Goal: Task Accomplishment & Management: Use online tool/utility

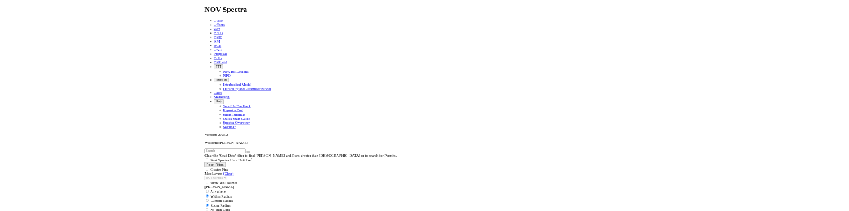
scroll to position [391, 0]
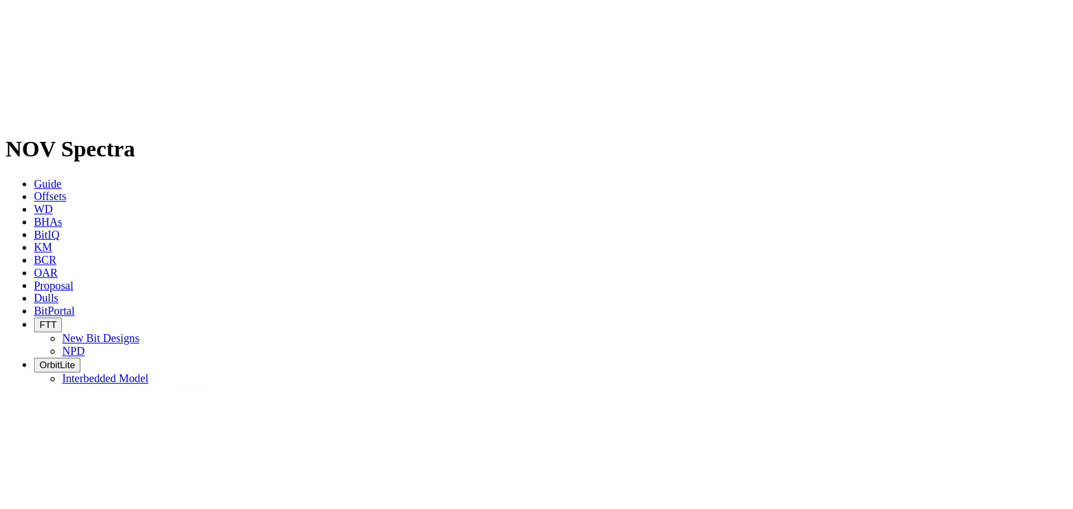
scroll to position [327, 0]
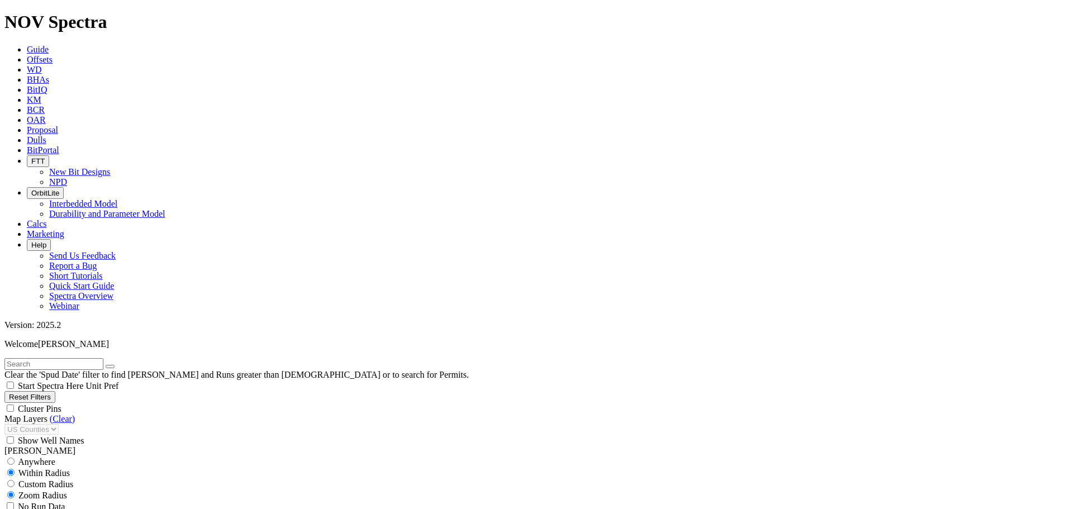
scroll to position [430, 0]
select select
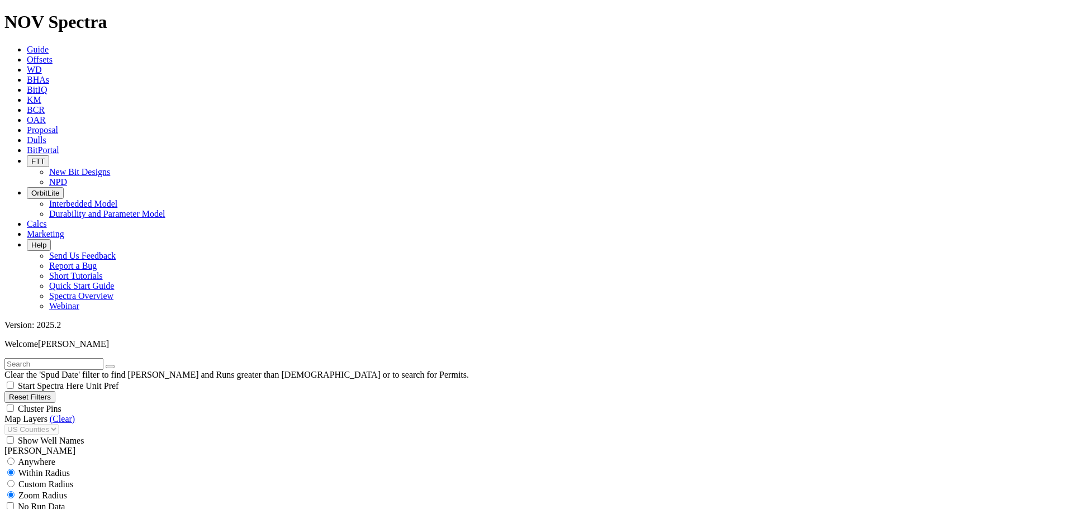
scroll to position [5450, 0]
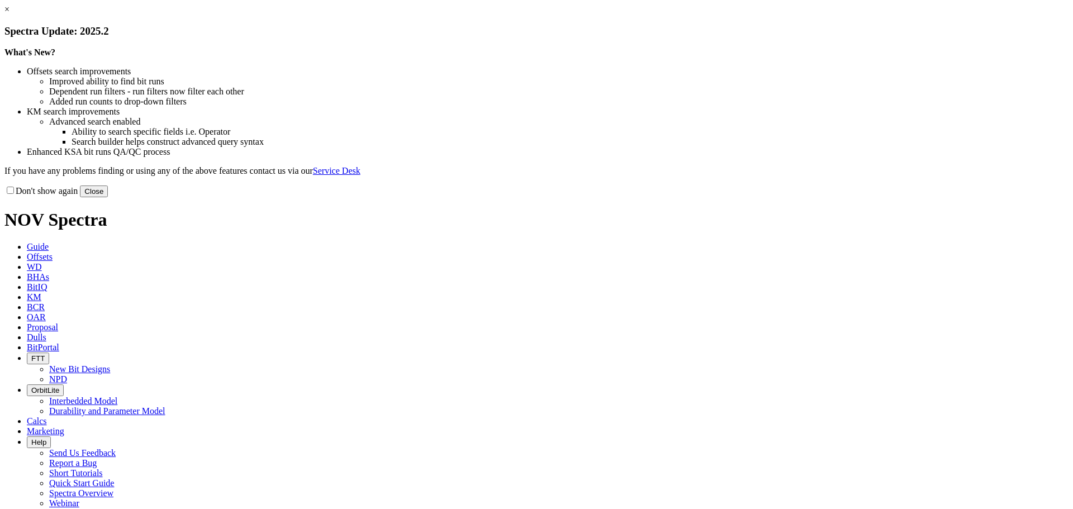
click at [108, 197] on button "Close" at bounding box center [94, 192] width 28 height 12
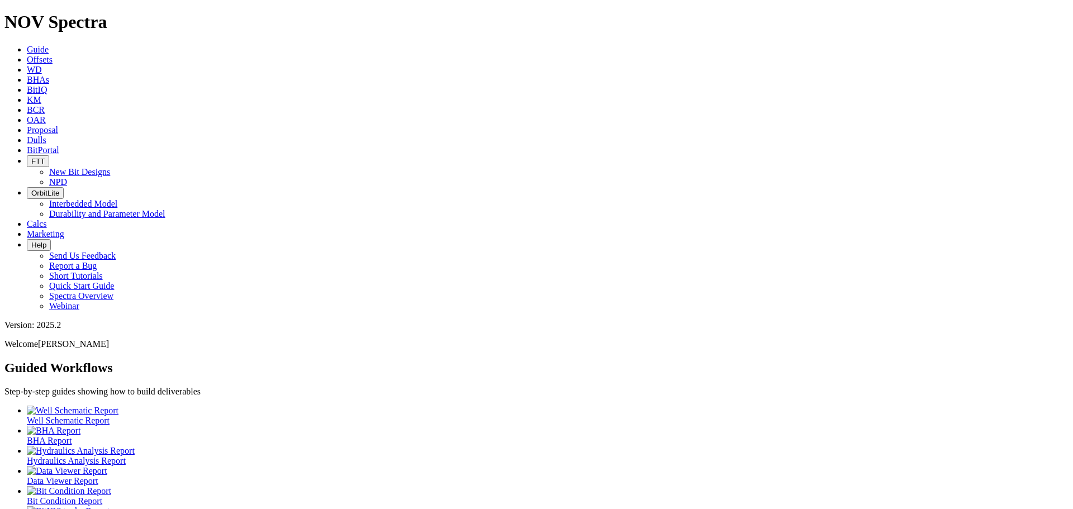
click at [53, 55] on span "Offsets" at bounding box center [40, 60] width 26 height 10
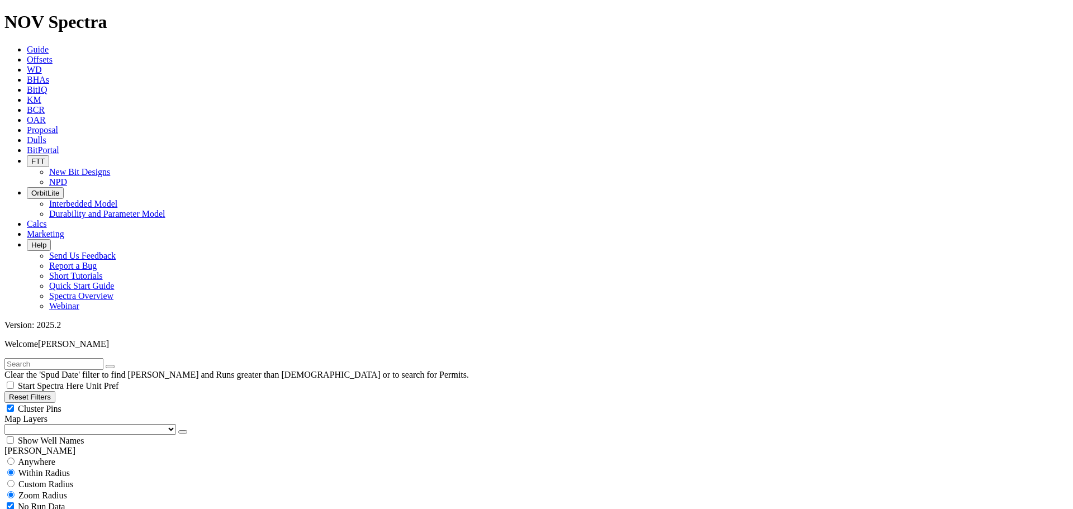
click at [110, 403] on div "Cluster Pins" at bounding box center [536, 408] width 1064 height 11
checkbox input "false"
click at [64, 424] on select "US Counties [GEOGRAPHIC_DATA], [GEOGRAPHIC_DATA] [GEOGRAPHIC_DATA], [GEOGRAPHIC…" at bounding box center [90, 429] width 172 height 11
click at [8, 424] on select "US Counties [GEOGRAPHIC_DATA], [GEOGRAPHIC_DATA] [GEOGRAPHIC_DATA], [GEOGRAPHIC…" at bounding box center [90, 429] width 172 height 11
click at [41, 358] on input "text" at bounding box center [53, 364] width 99 height 12
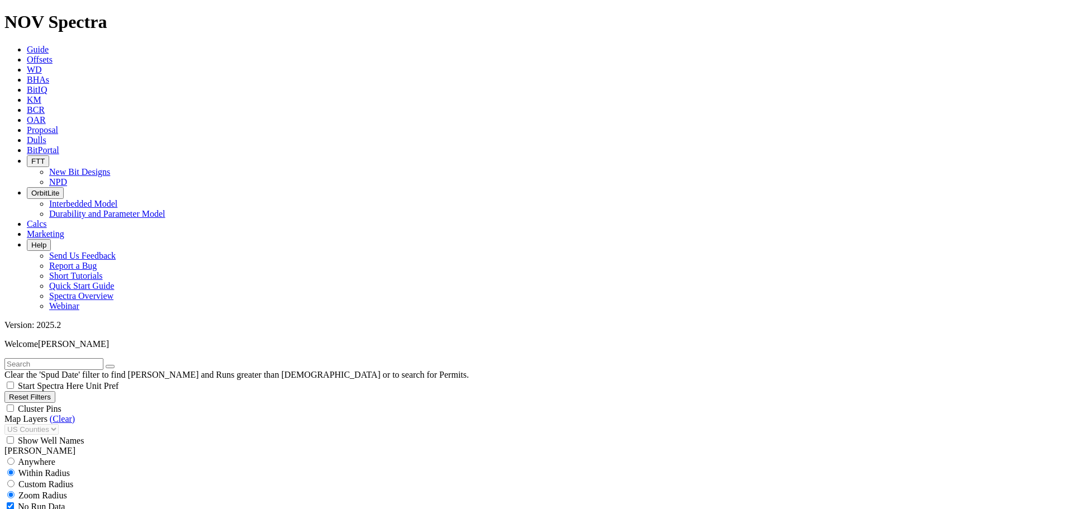
scroll to position [261, 0]
click at [22, 358] on input "text" at bounding box center [53, 364] width 99 height 12
type input "6.75"
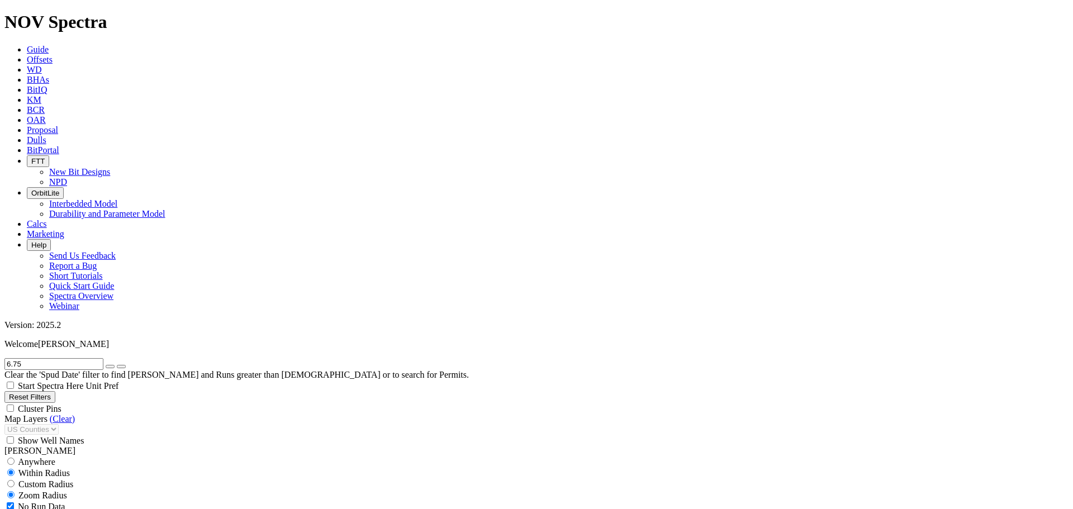
click at [110, 367] on icon "button" at bounding box center [110, 367] width 0 height 0
select select "6.75"
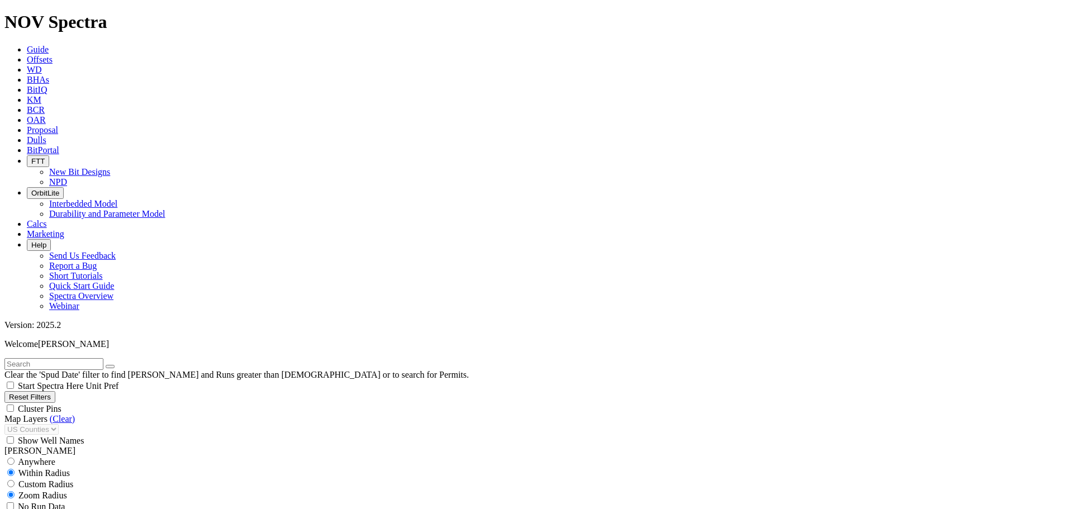
checkbox input "false"
select select "? number:6.75 ?"
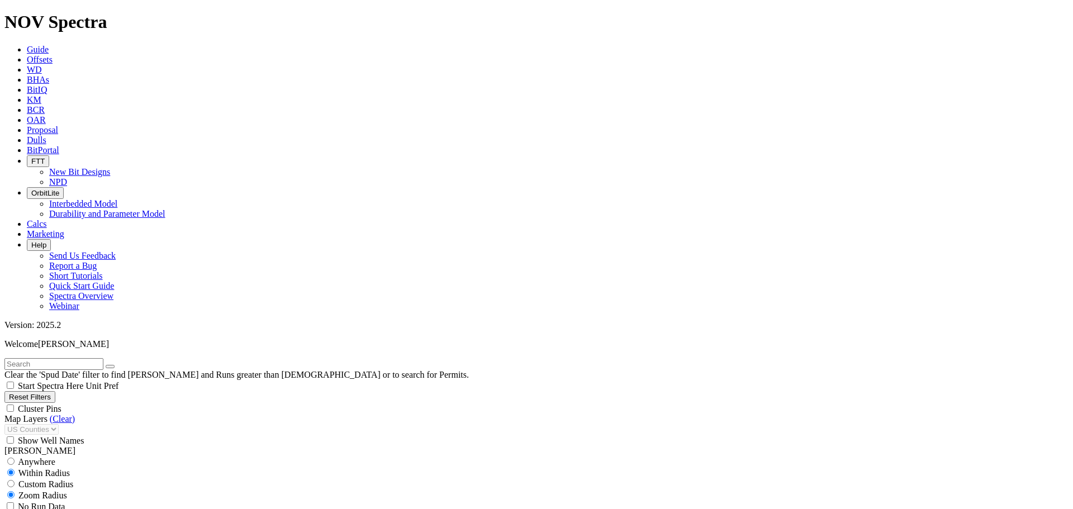
scroll to position [130, 0]
drag, startPoint x: 19, startPoint y: 252, endPoint x: 3, endPoint y: 250, distance: 15.7
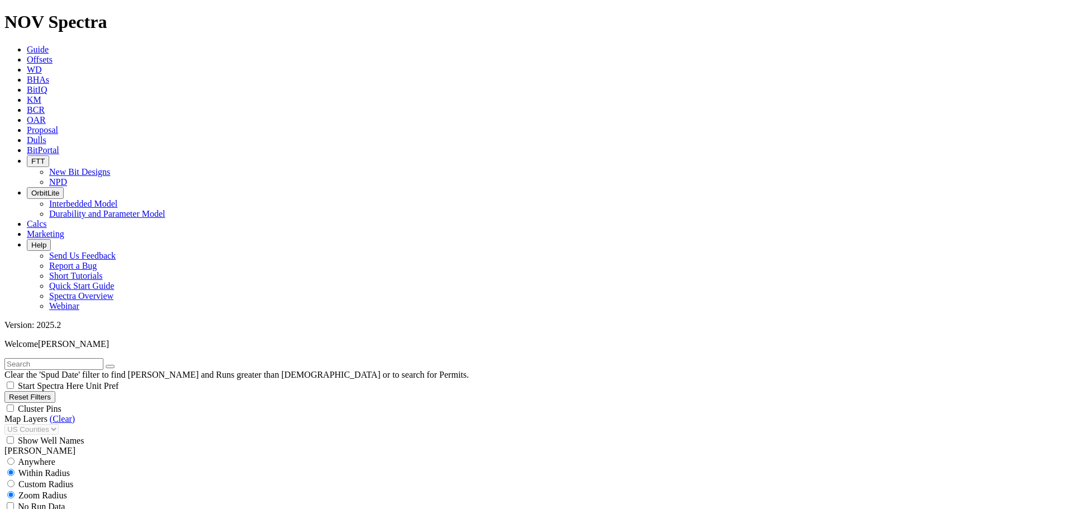
type input "[DATE]"
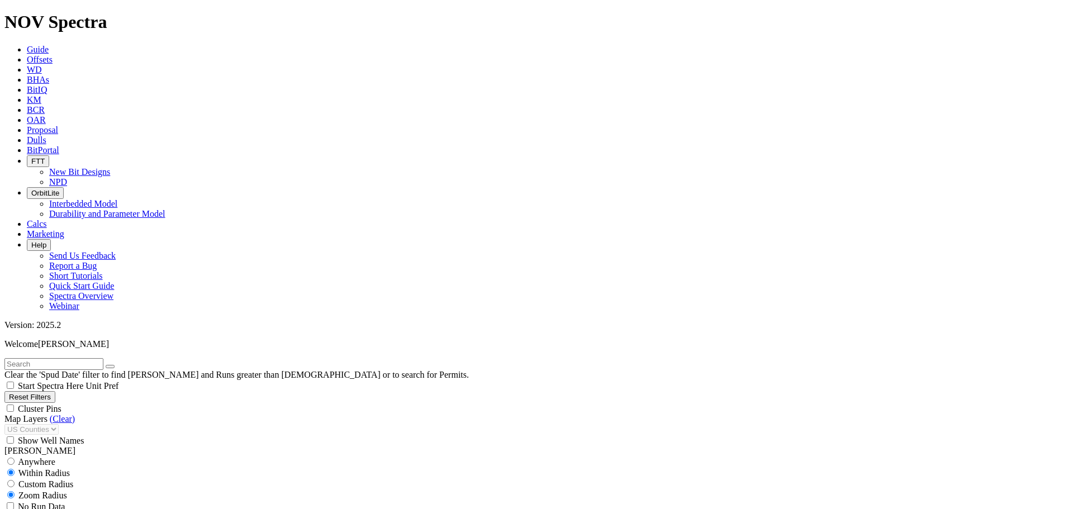
type input "2000"
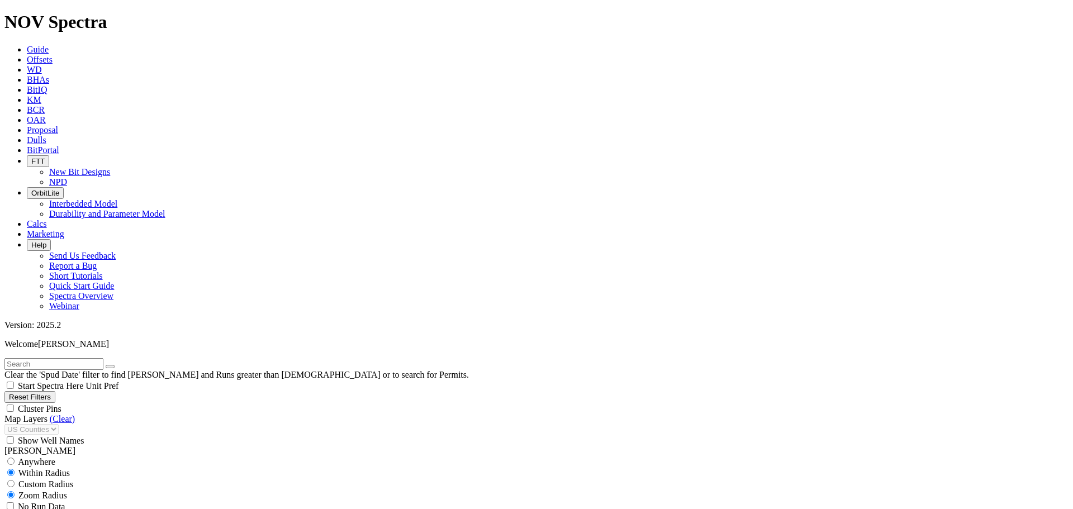
scroll to position [103, 0]
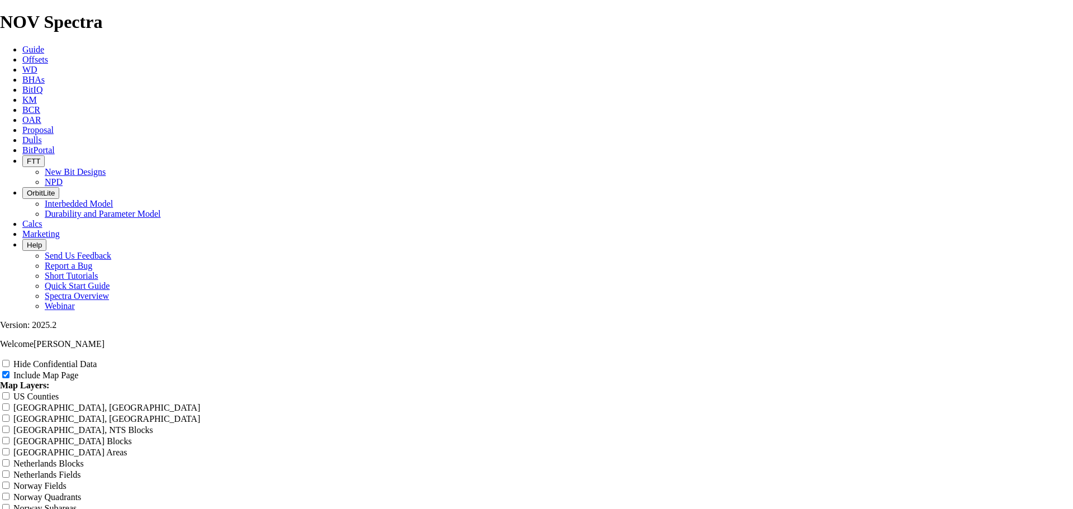
scroll to position [913, 0]
click at [10, 392] on input "US Counties" at bounding box center [5, 395] width 7 height 7
checkbox input "true"
drag, startPoint x: 657, startPoint y: 42, endPoint x: 406, endPoint y: 72, distance: 252.7
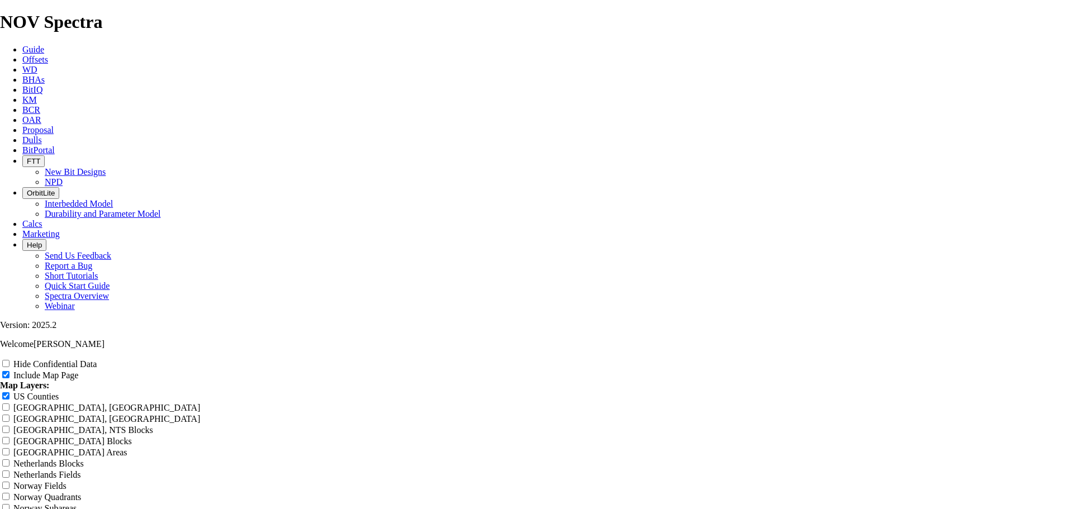
type input "6"
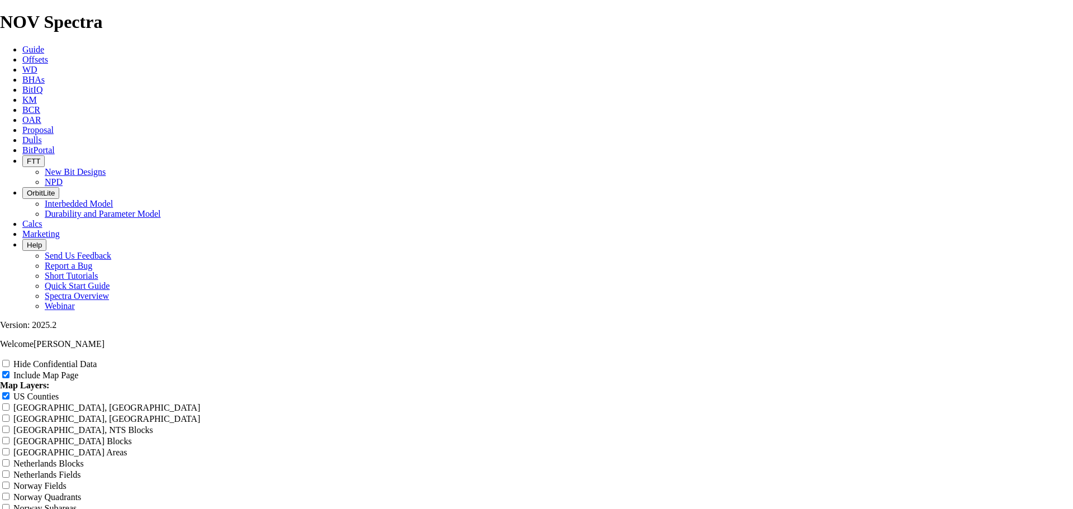
type input "6"
type input "6."
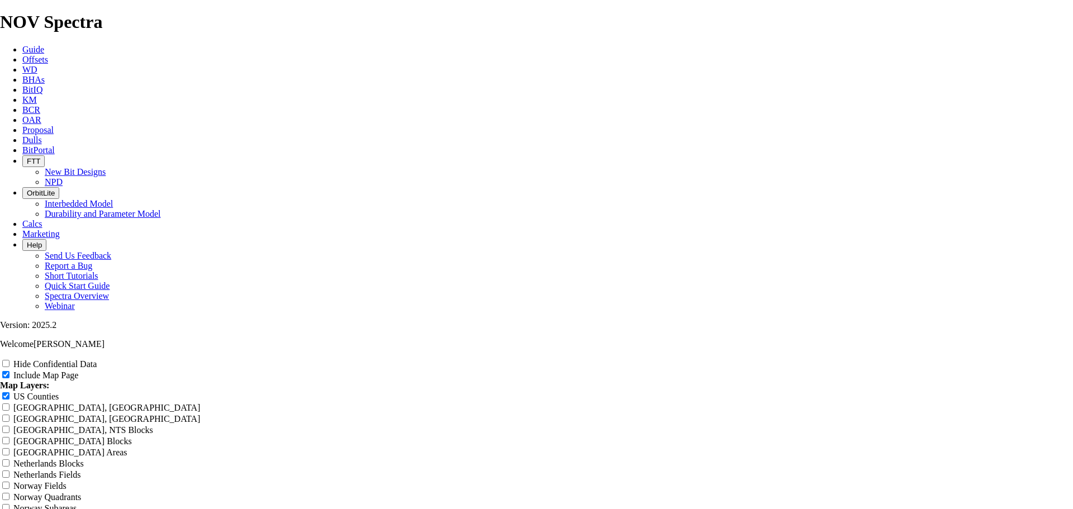
type input "6."
type input "6.7"
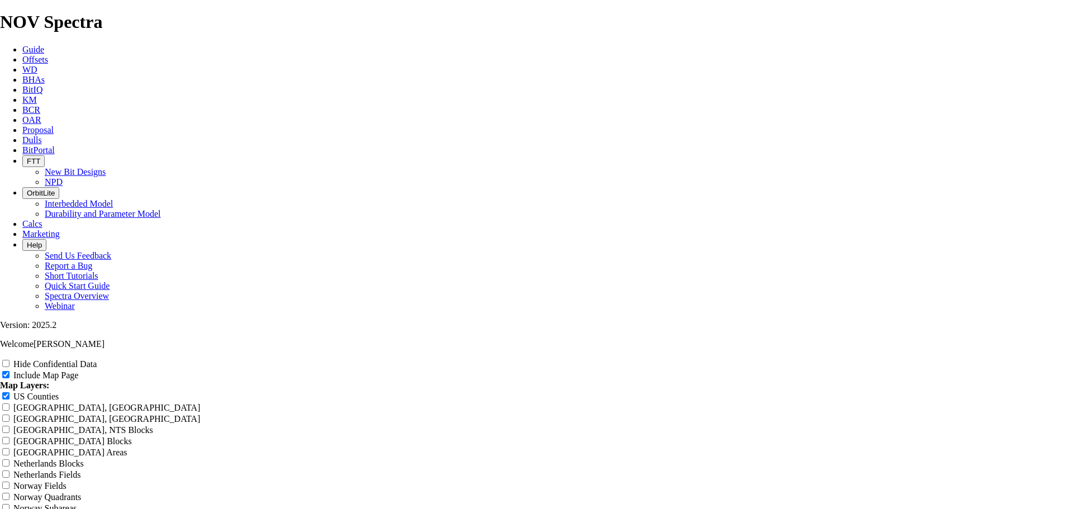
type input "6.7"
type input "6.75"
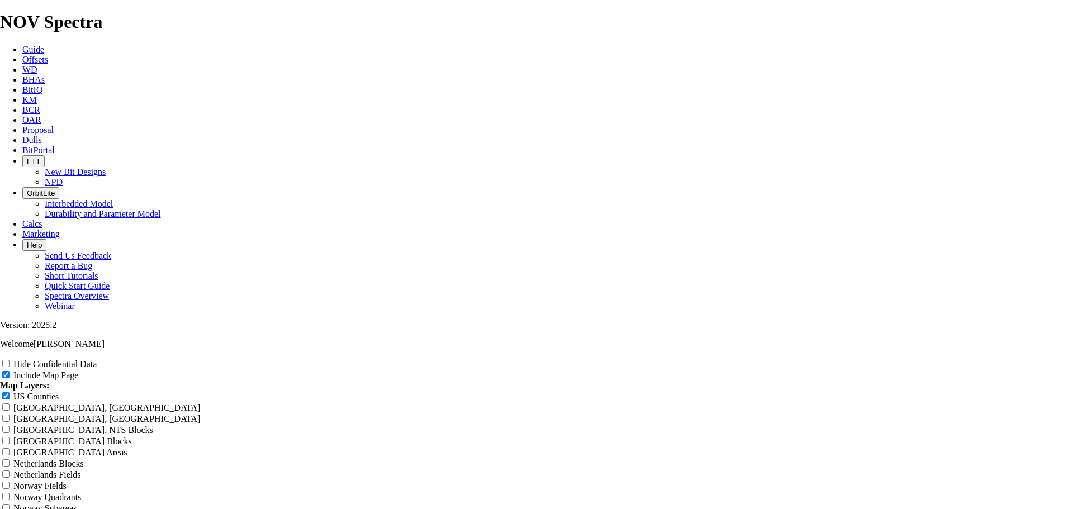
type input "6.75"
type input "6.75 t"
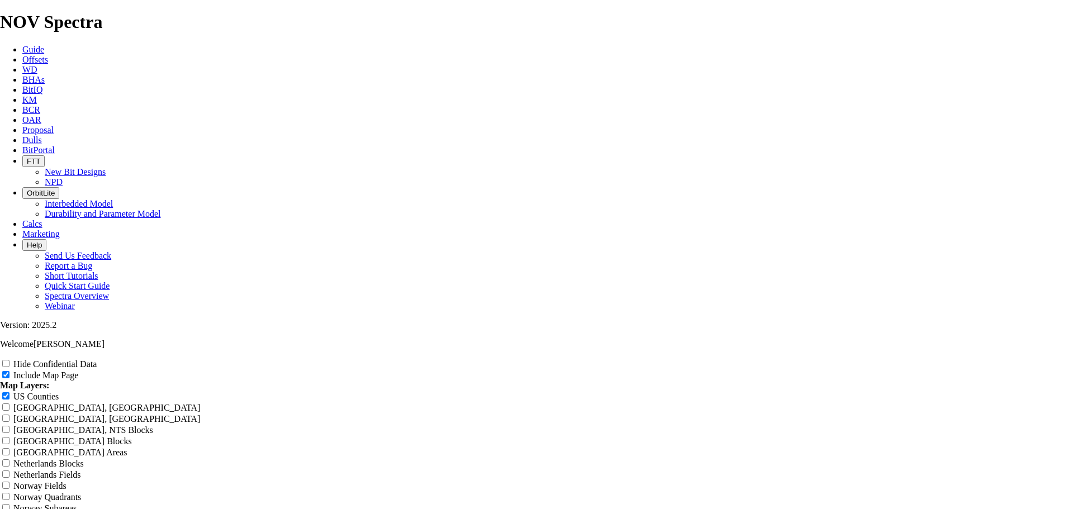
type input "6.75 t"
type input "6.75"
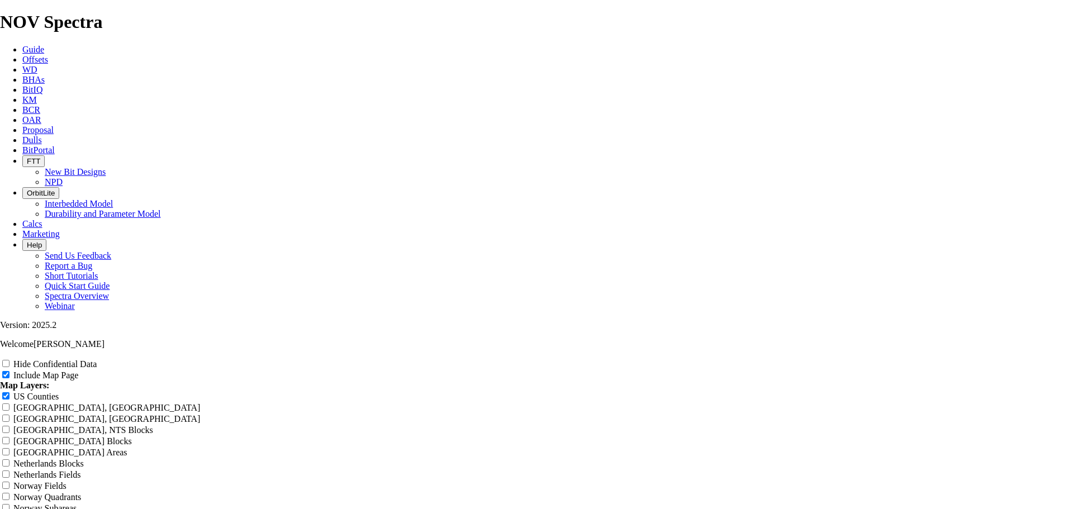
type input "6.75"
type input "6.75 T"
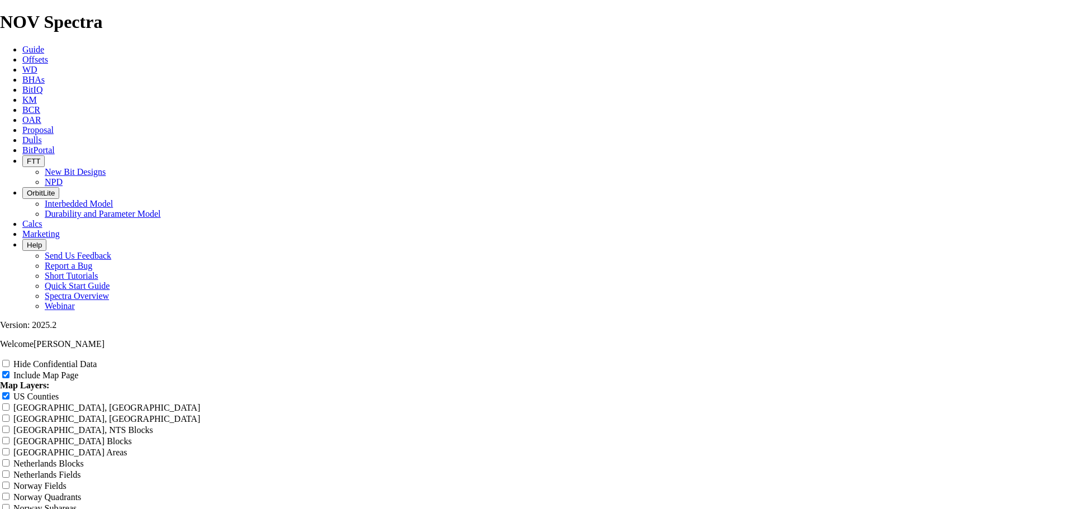
type input "6.75 T"
type input "6.75 TK"
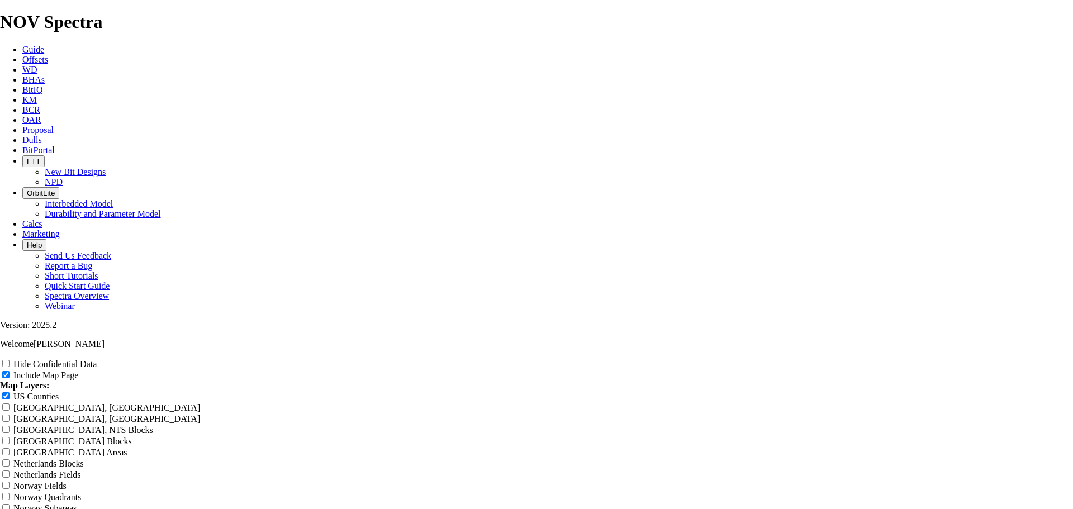
type input "6.75 TK"
type input "6.75 TK-"
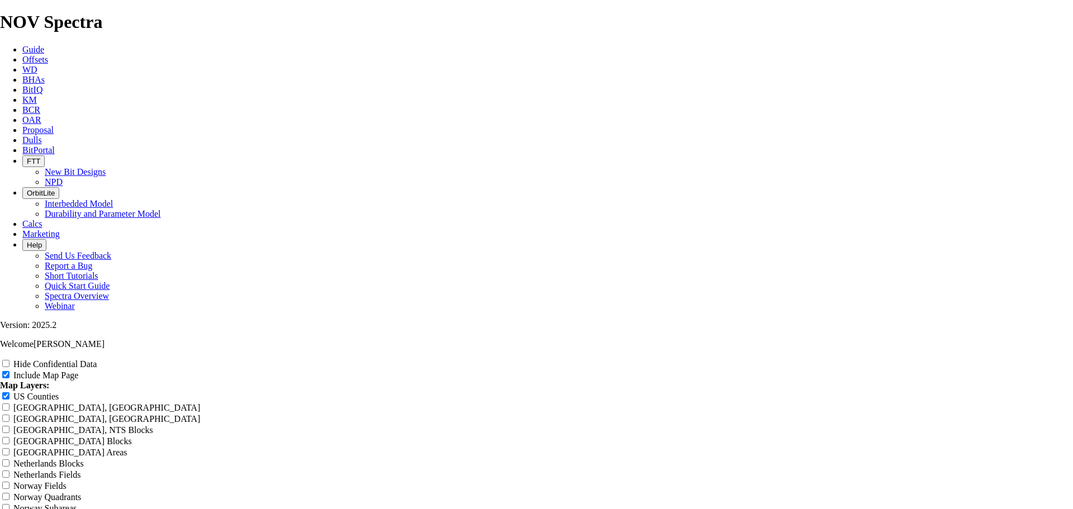
type input "6.75 TK-"
type input "6.75 TK-4"
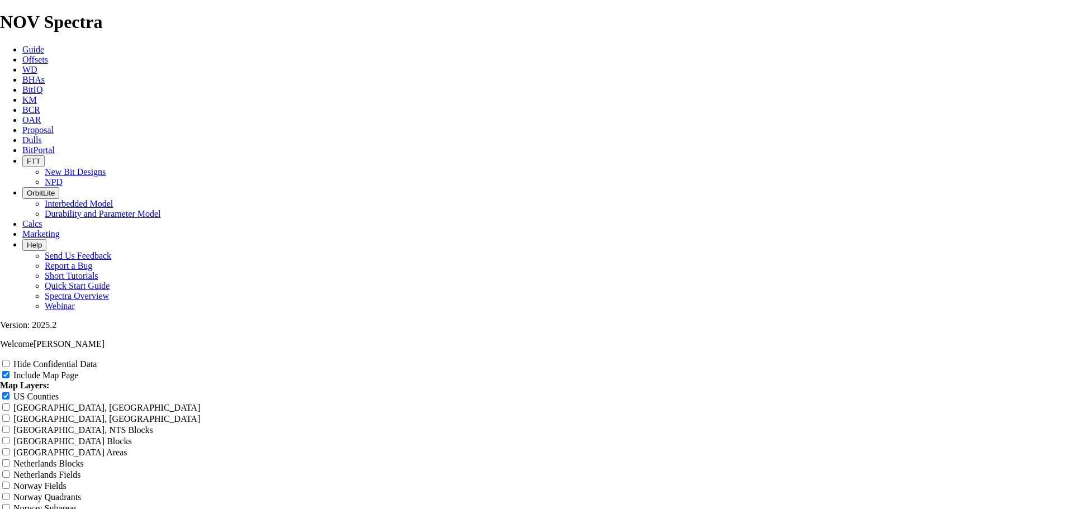
type input "6.75 TK-4"
type input "6.75 TK-"
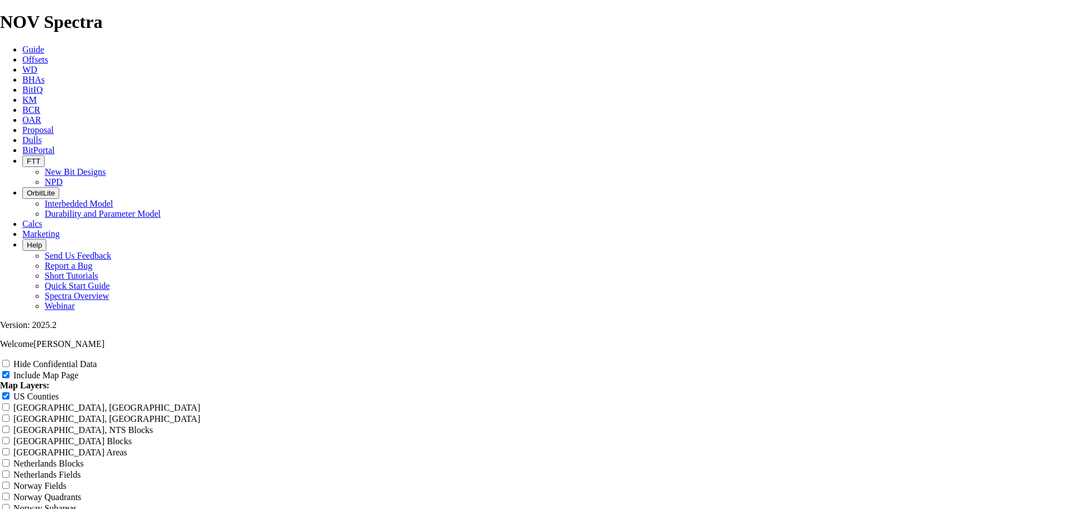
type input "6.75 TK-"
type input "6.75 TK"
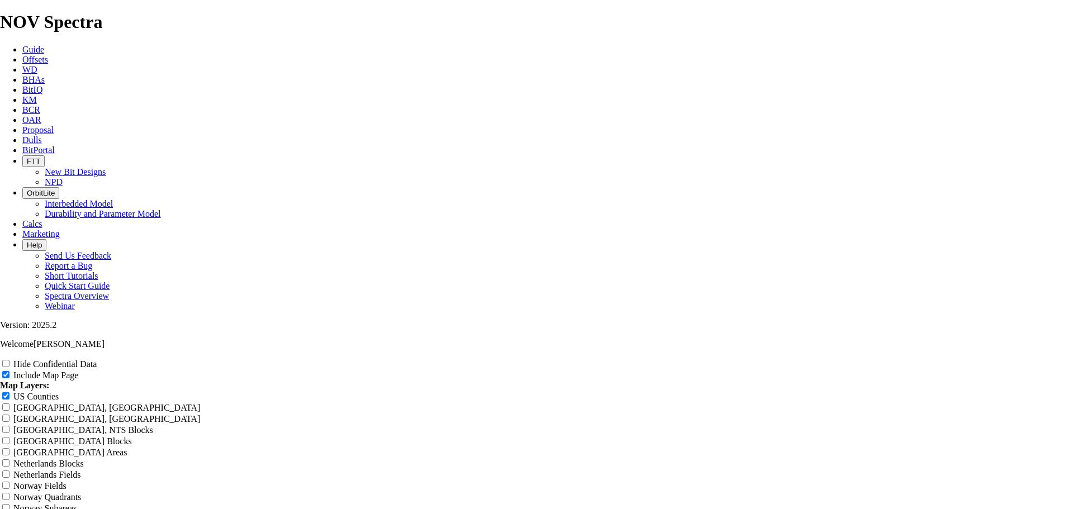
type input "6.75 TK"
type input "6.75 TK5"
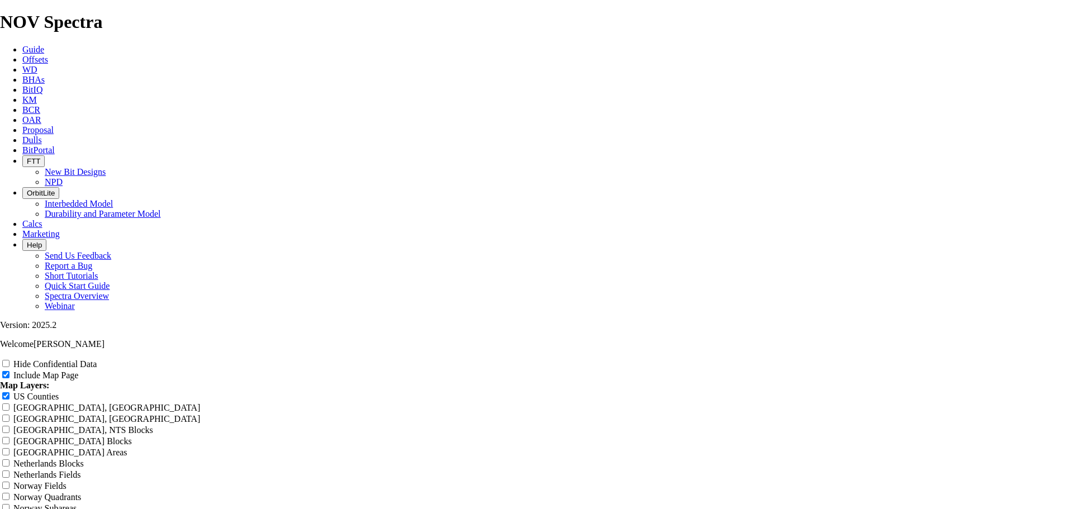
type input "6.75 TK5"
type input "6.75 TK53"
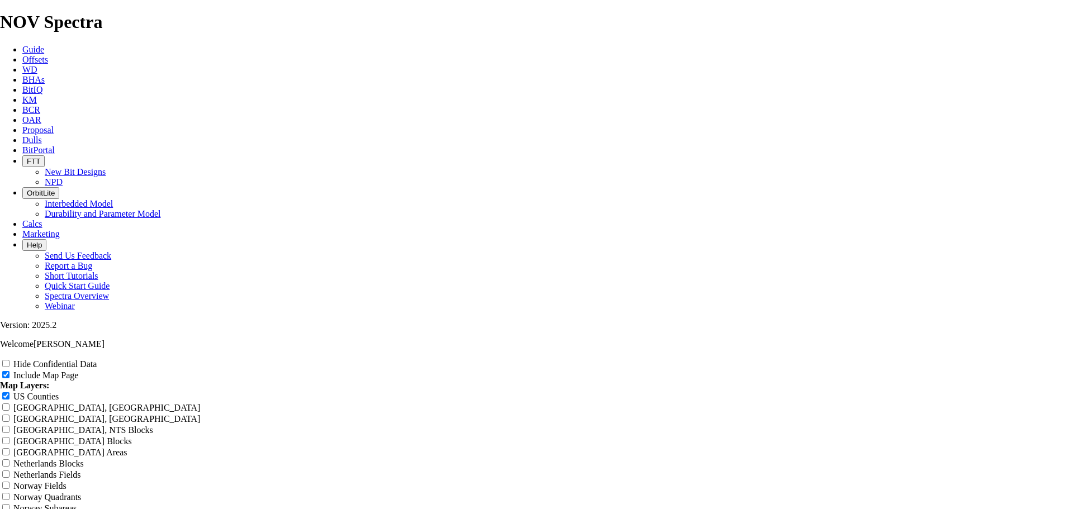
type input "6.75 TK53"
type input "6.75 TK53 -"
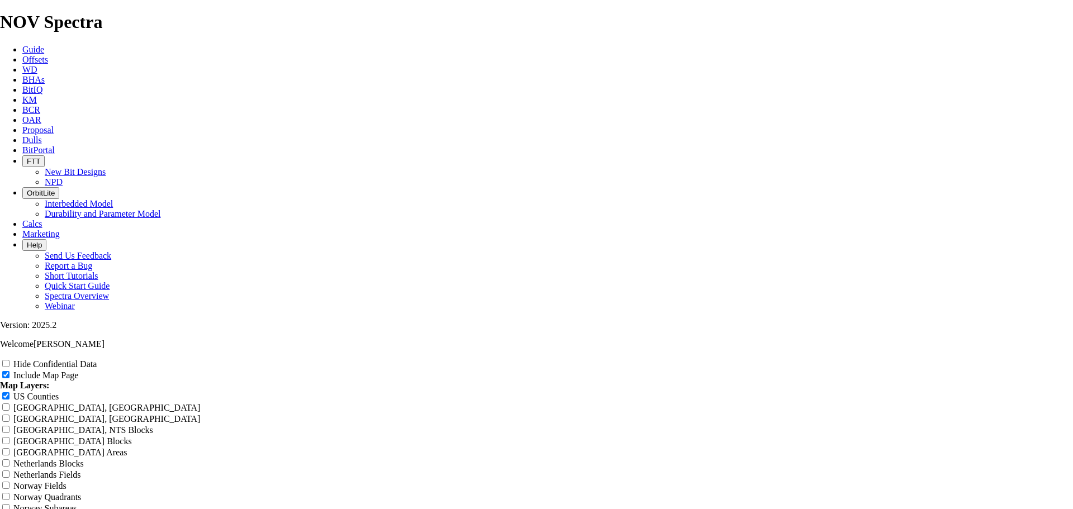
type input "6.75 TK53 -"
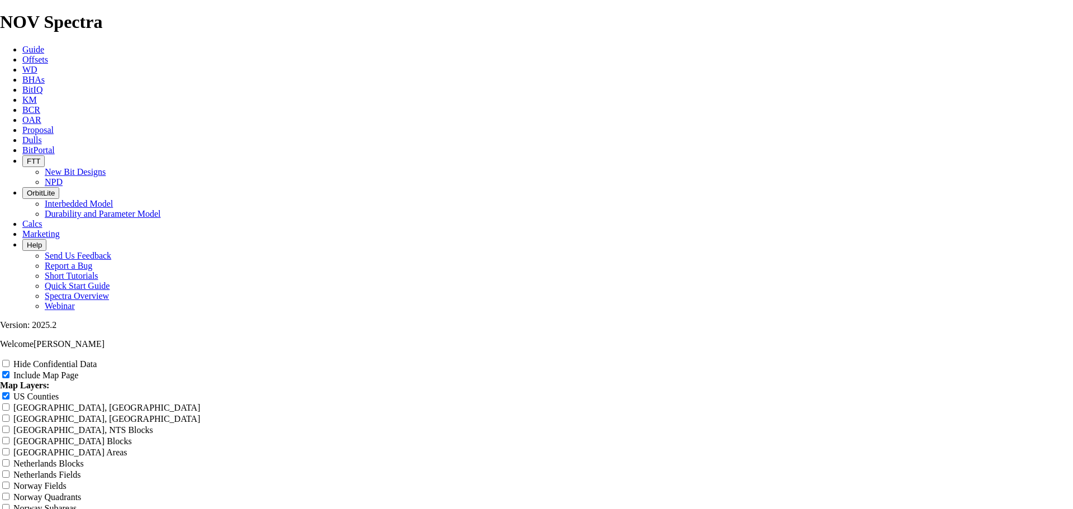
type input "6.75: TK53 -"
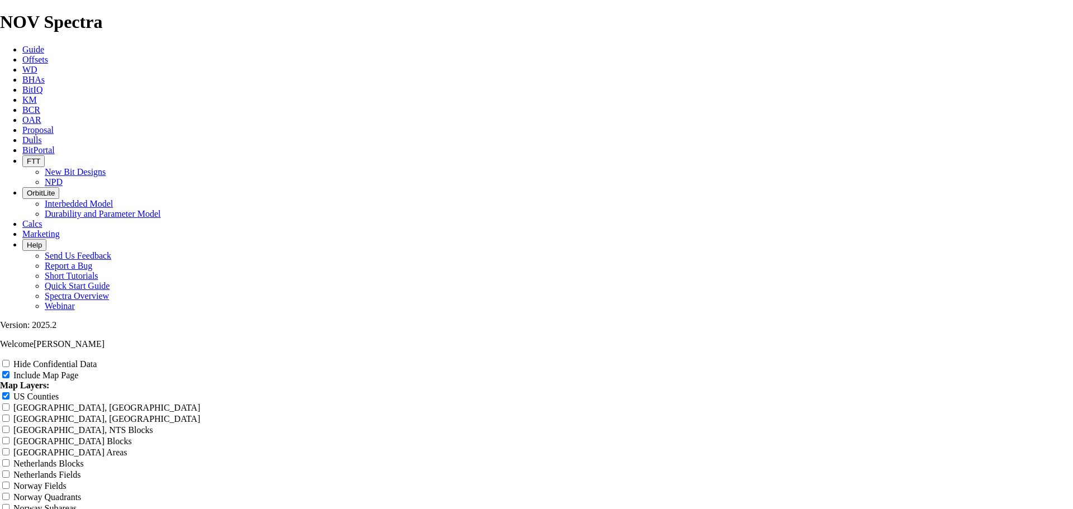
type input "6.75 TK53 -"
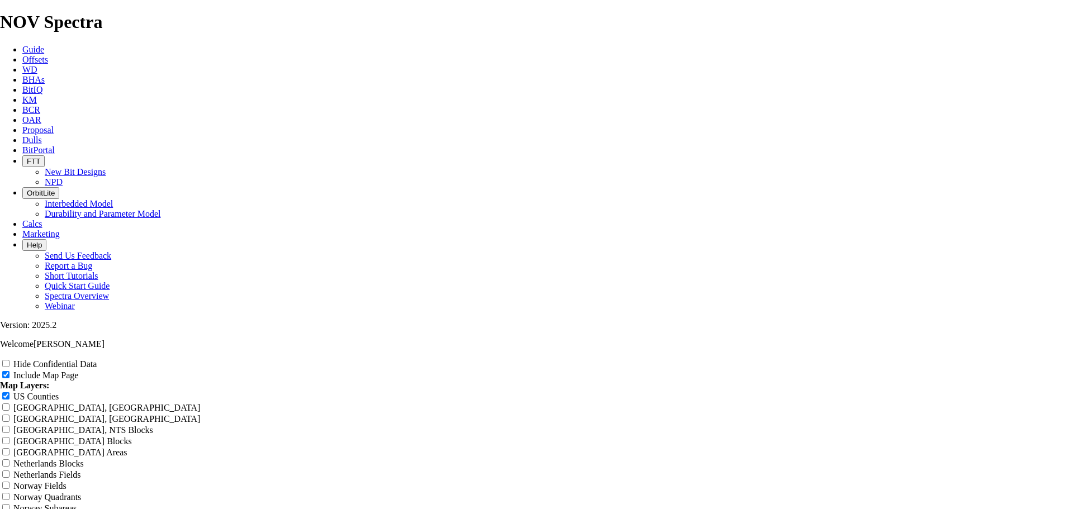
type input "6.75' TK53 -"
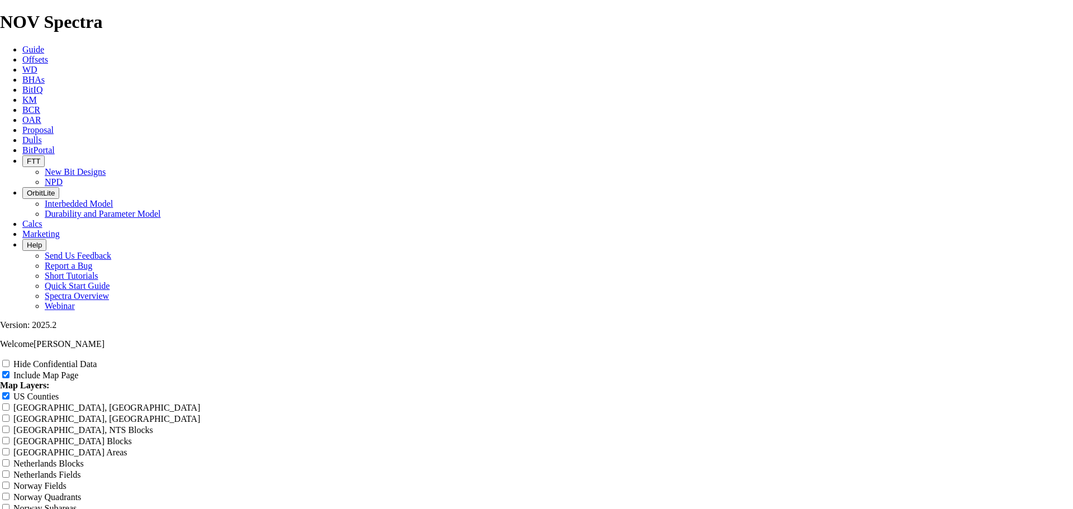
type input "6.75 TK53 -"
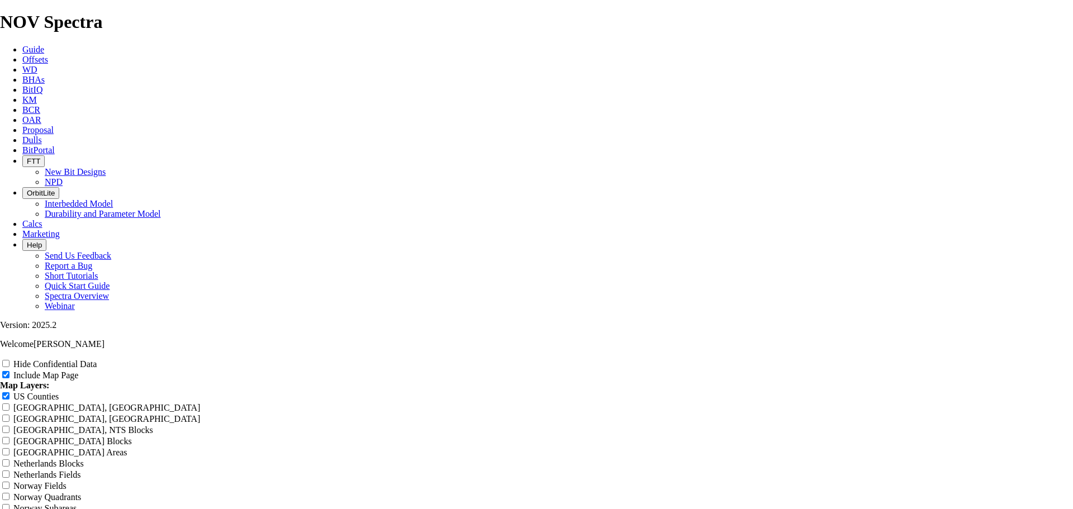
type input "6.75' TK53 -"
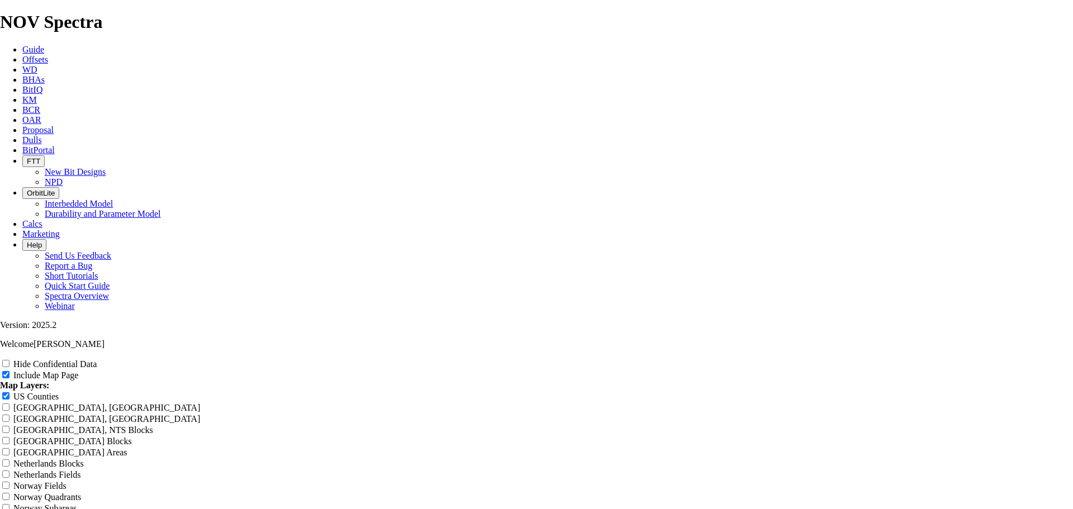
type input "6.75 TK53 -"
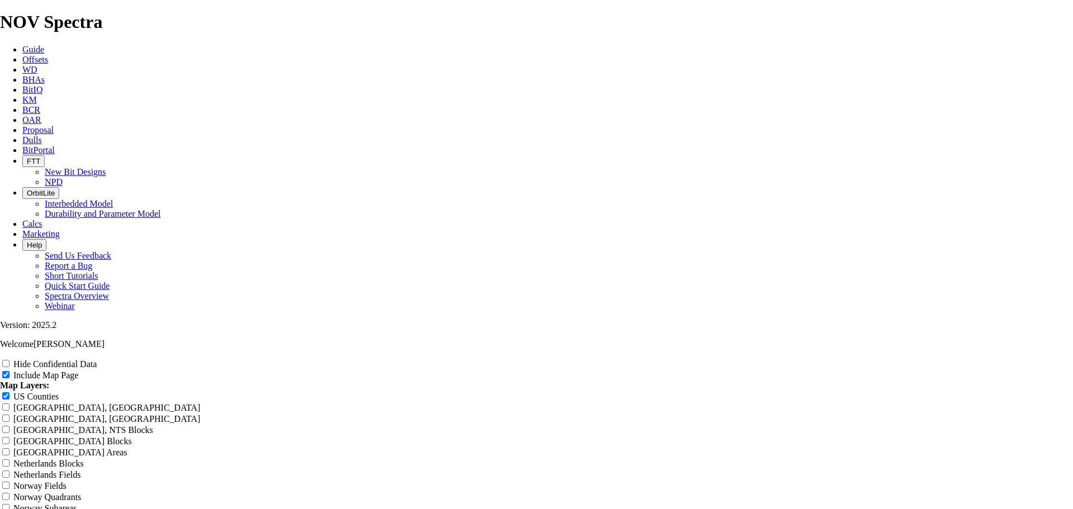
type input "6.75" TK53 -"
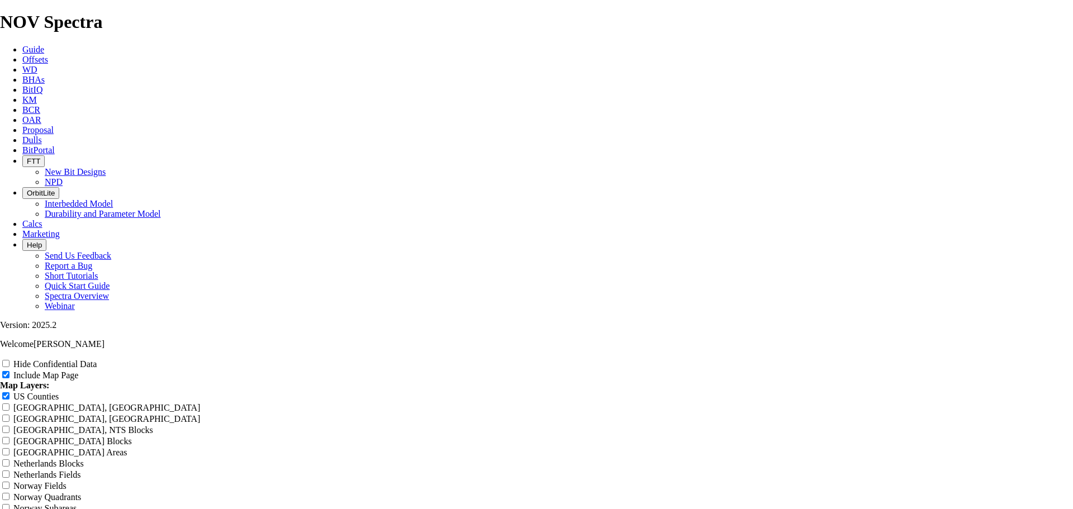
type input "6.75" TK53-"
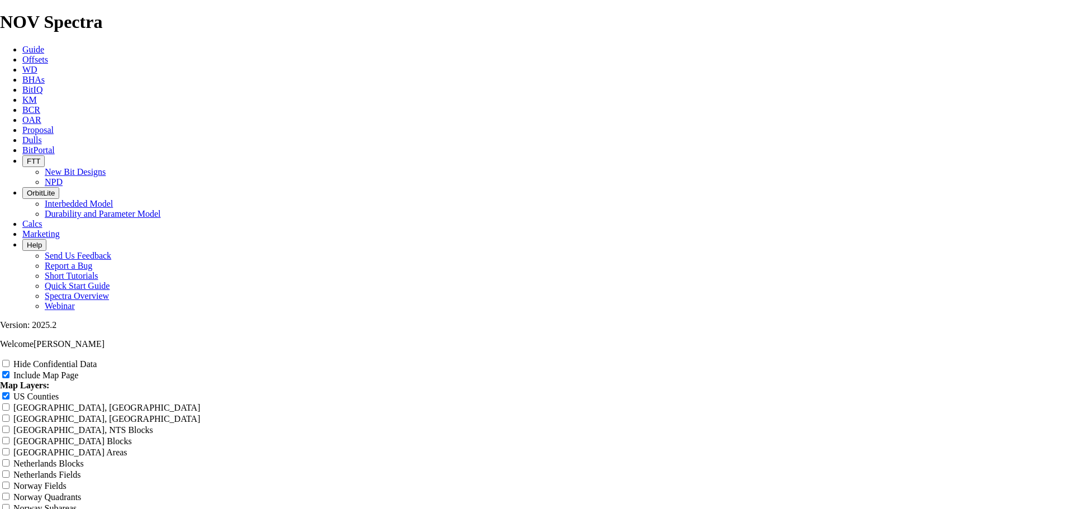
type input "6.75" TK53-"
type input "6.75" TK53"
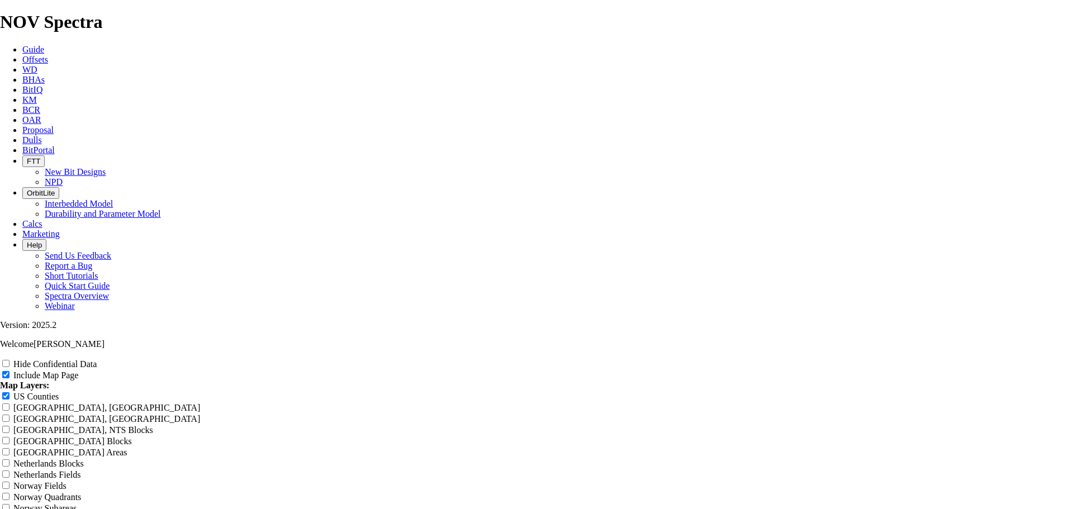
type input "6.75" TK53"
type input "6.75" TK53 b"
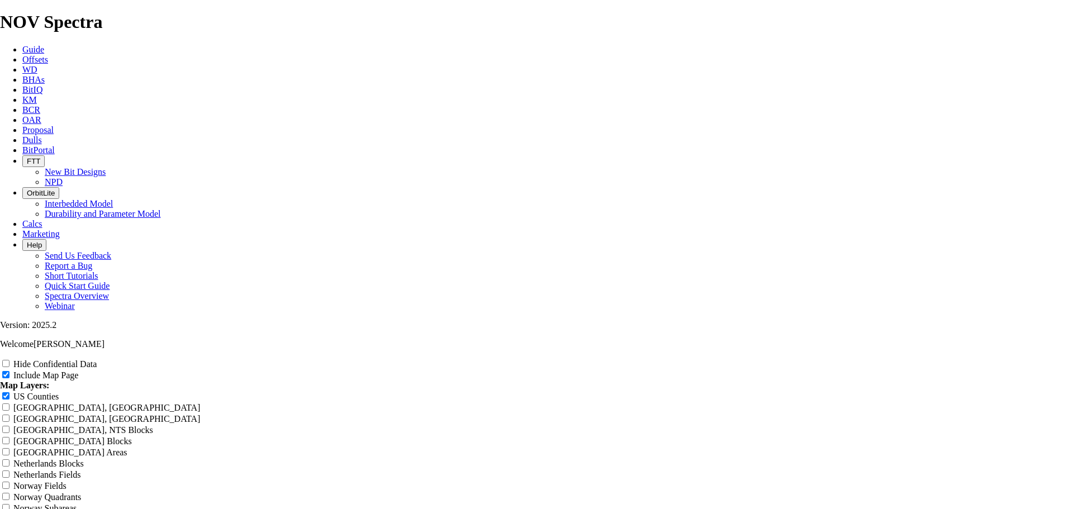
type input "6.75" TK53 b"
type input "6.75" TK53 bI"
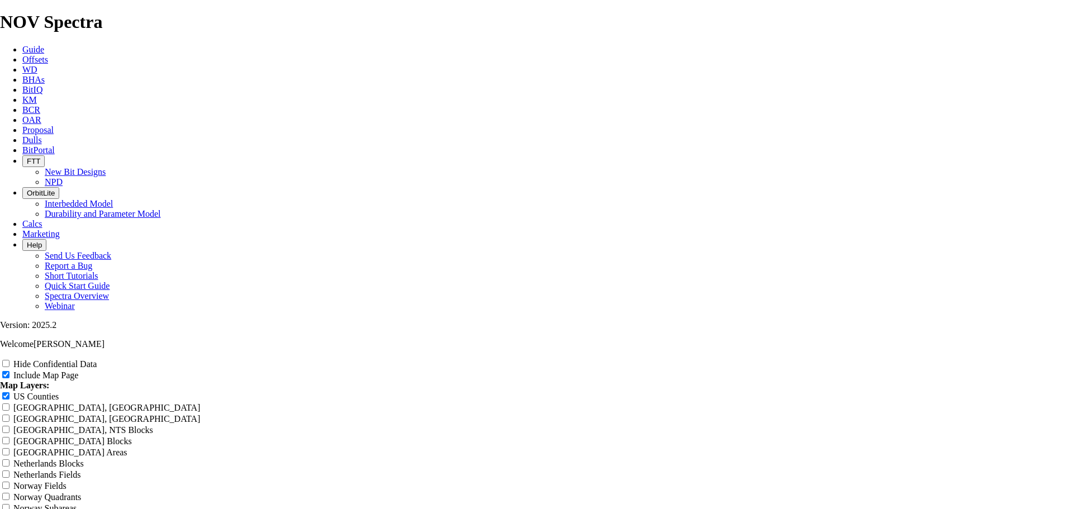
type input "6.75" TK53 bI"
type input "6.75" TK53 b"
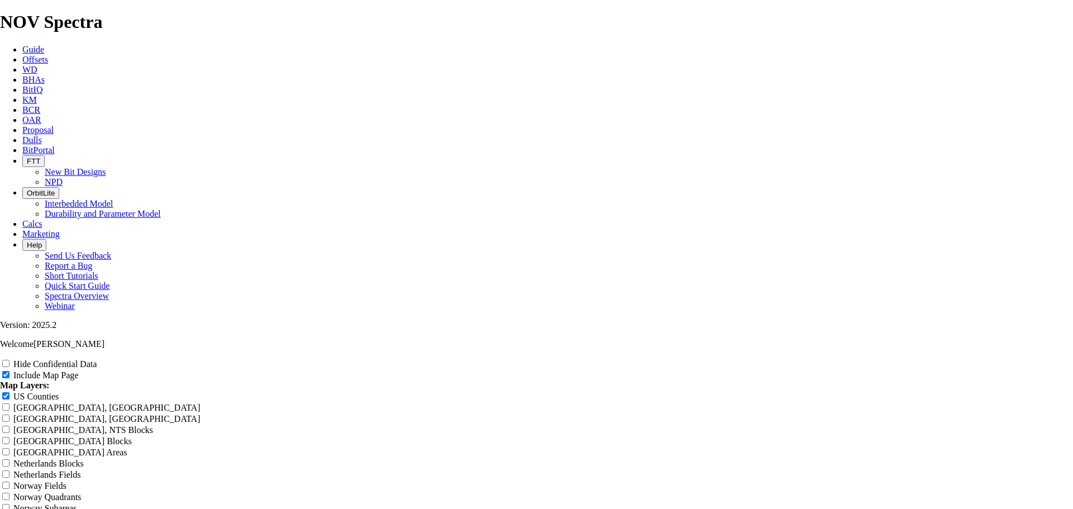
type input "6.75" TK53 b"
type input "6.75" TK53"
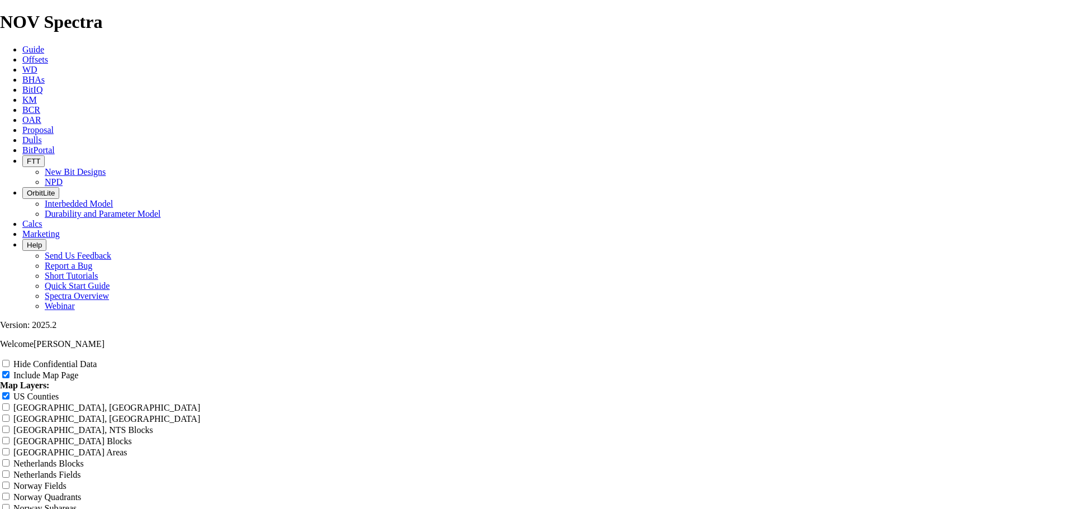
type input "6.75" TK53"
type input "6.75" TK53 -"
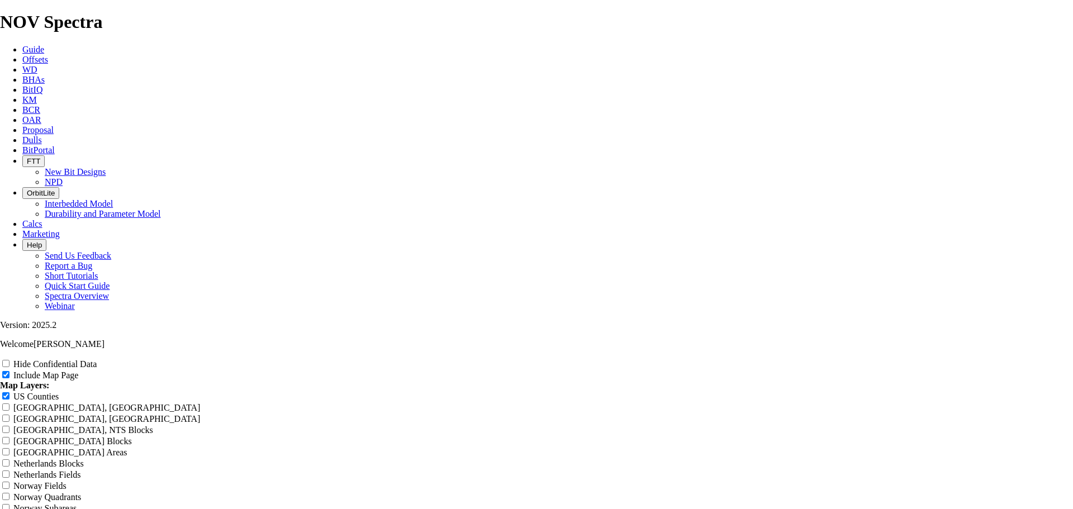
type input "6.75" TK53 -"
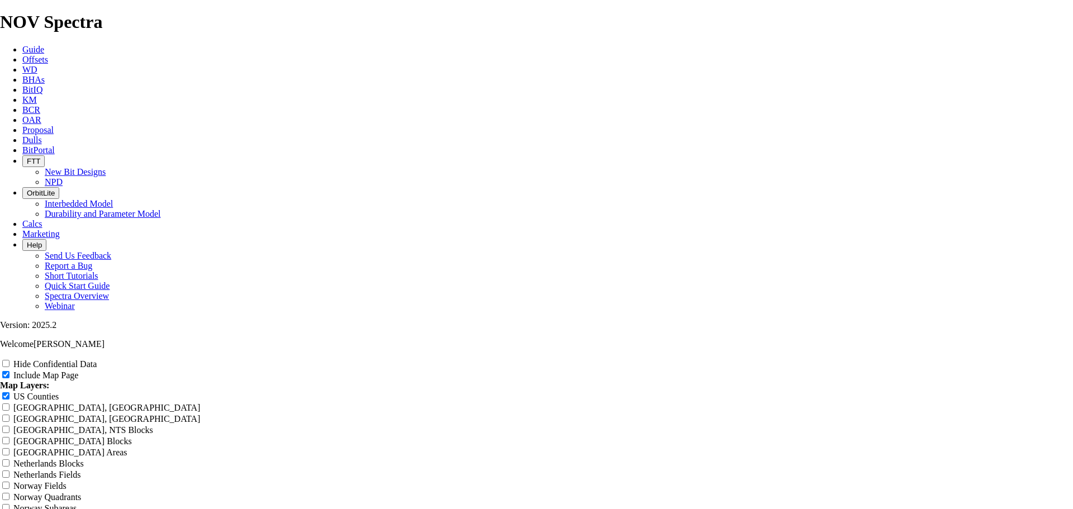
type input "6.75" TK53 - r"
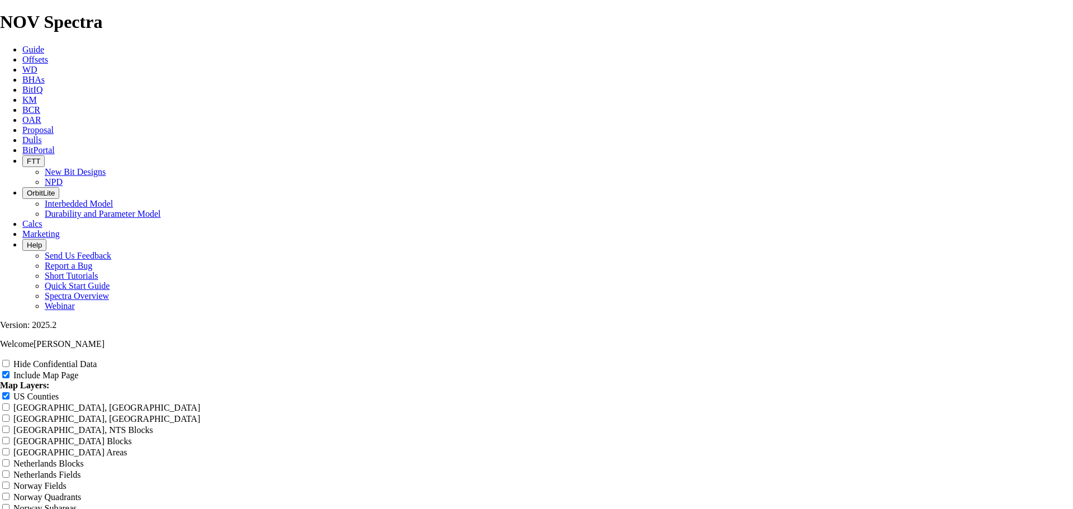
type input "6.75" TK53 - ru"
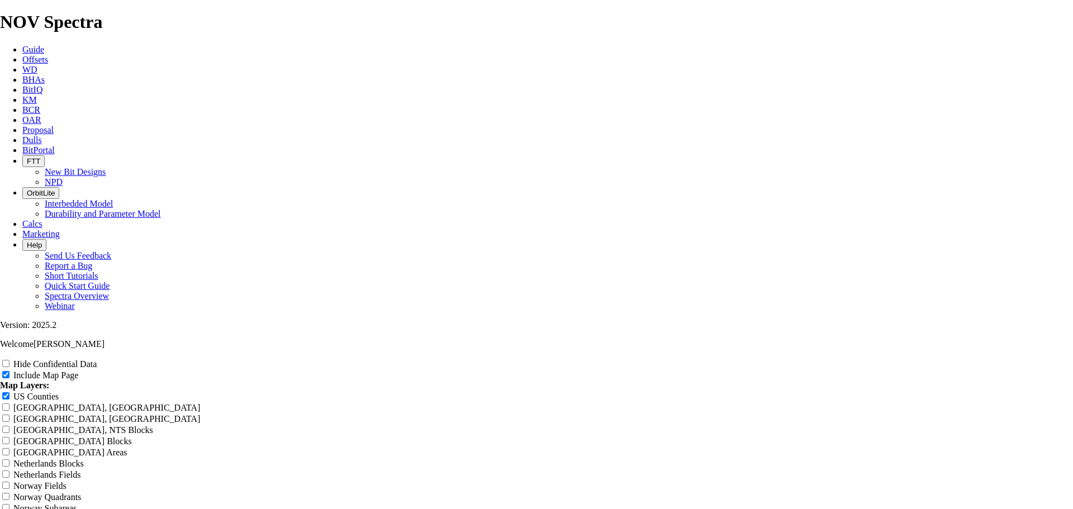
type input "6.75" TK53 - ruN"
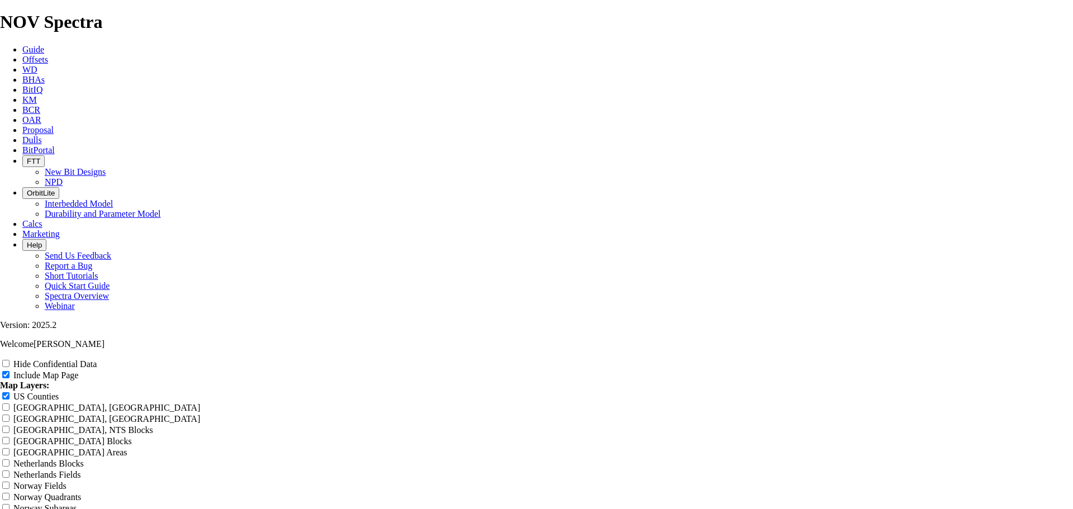
type input "6.75" TK53 - ru"
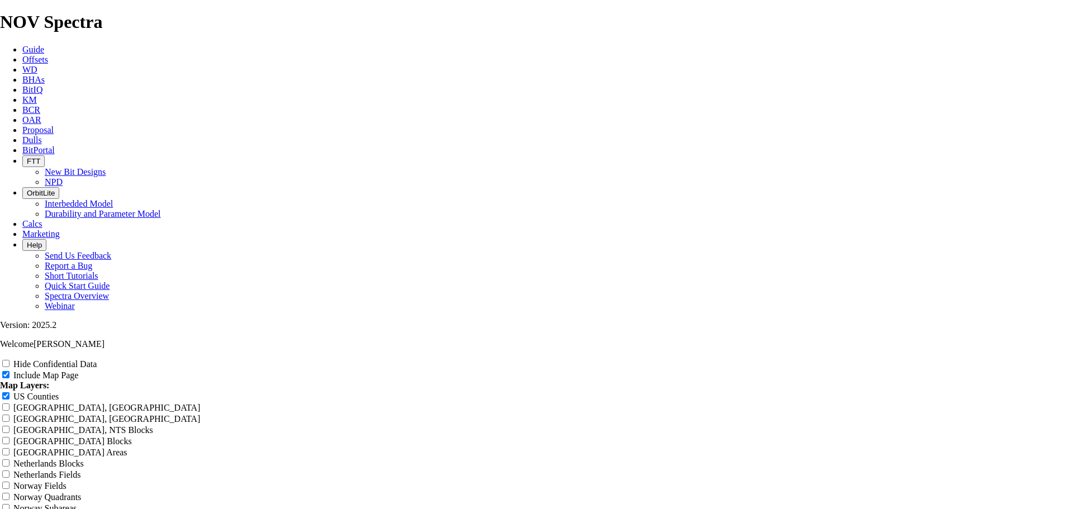
type input "6.75" TK53 - r"
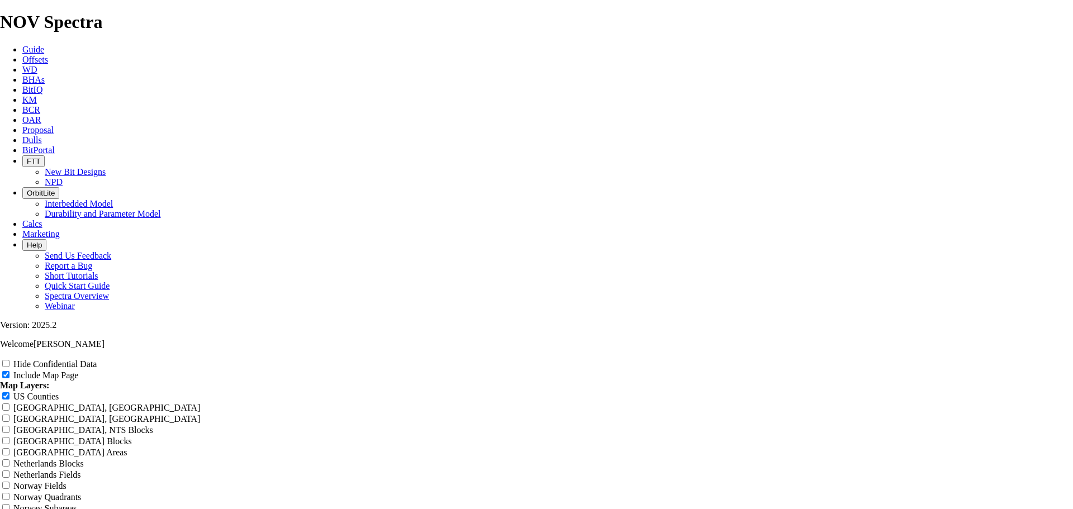
type input "6.75" TK53 -"
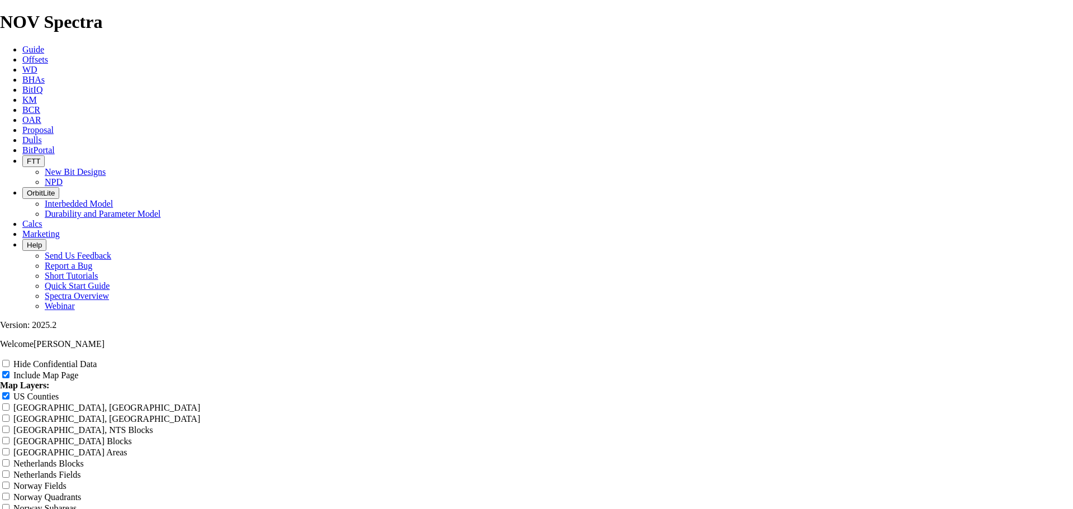
type input "6.75" TK53 - R"
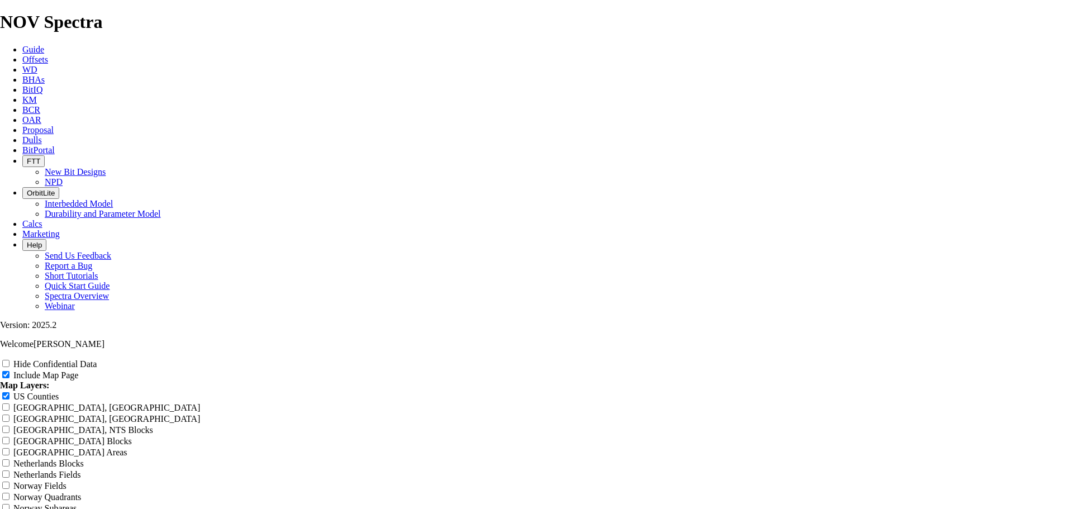
type input "6.75" TK53 - RU"
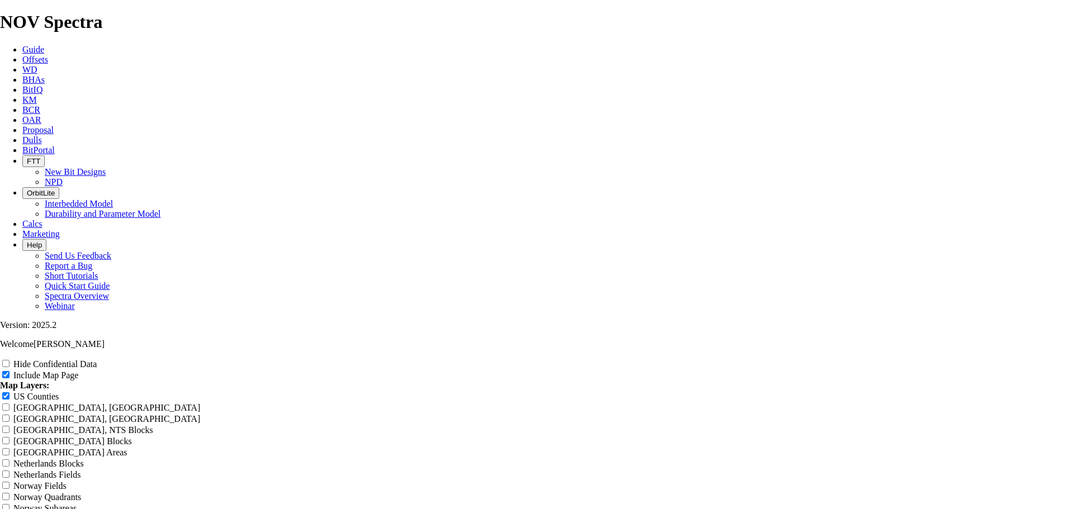
scroll to position [778, 0]
drag, startPoint x: 484, startPoint y: 48, endPoint x: 441, endPoint y: 51, distance: 42.6
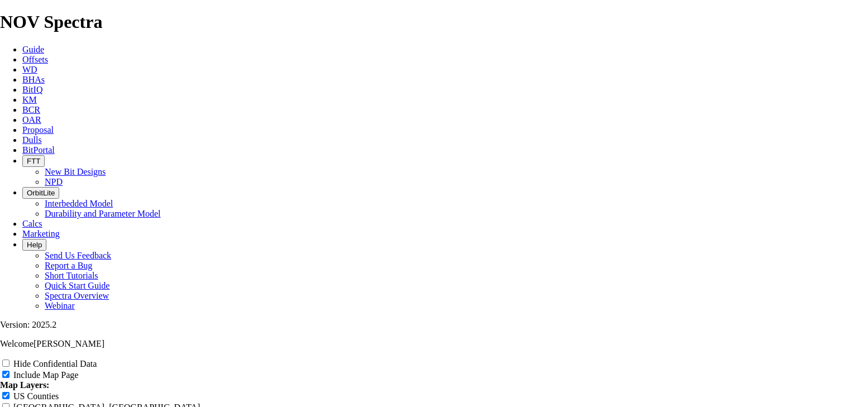
scroll to position [1837, 0]
